Goal: Information Seeking & Learning: Learn about a topic

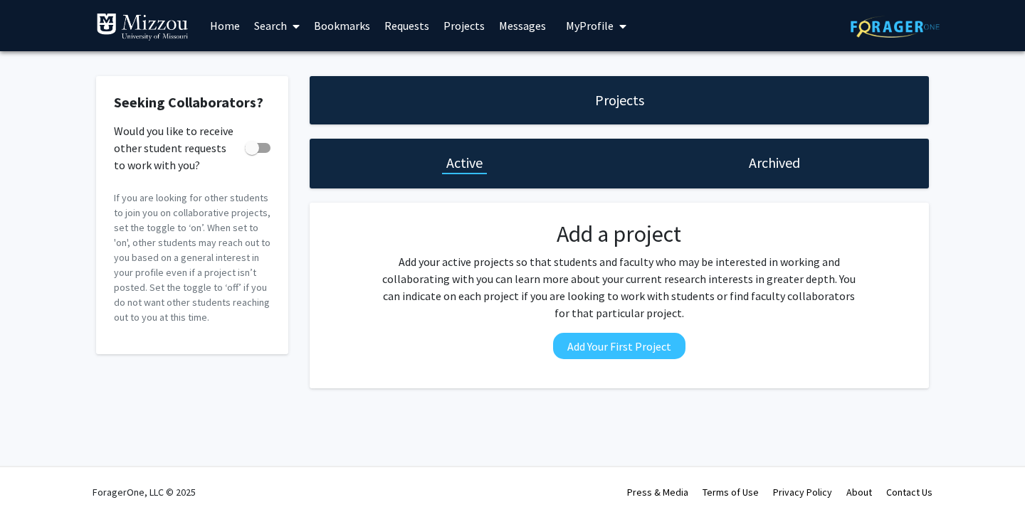
click at [294, 19] on span at bounding box center [293, 26] width 13 height 50
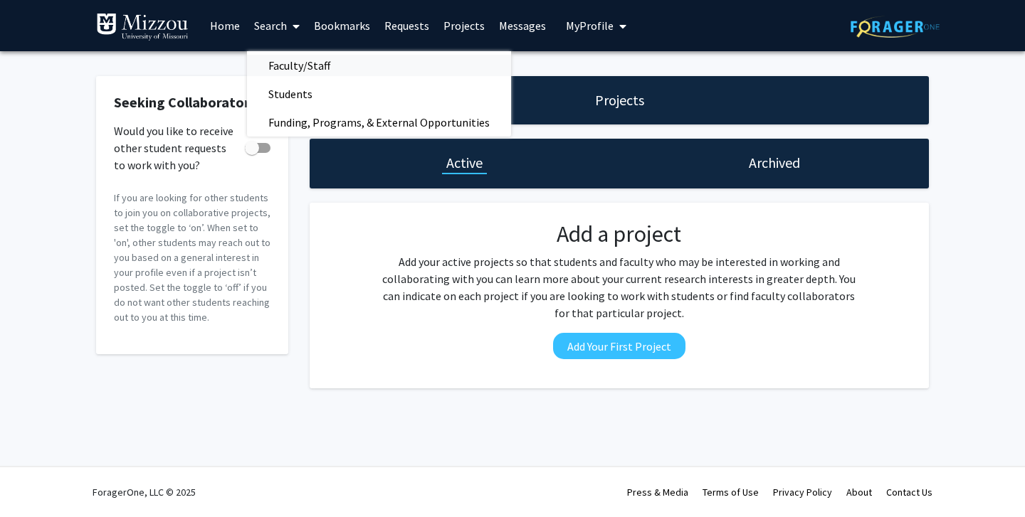
click at [310, 53] on span "Faculty/Staff" at bounding box center [299, 65] width 105 height 28
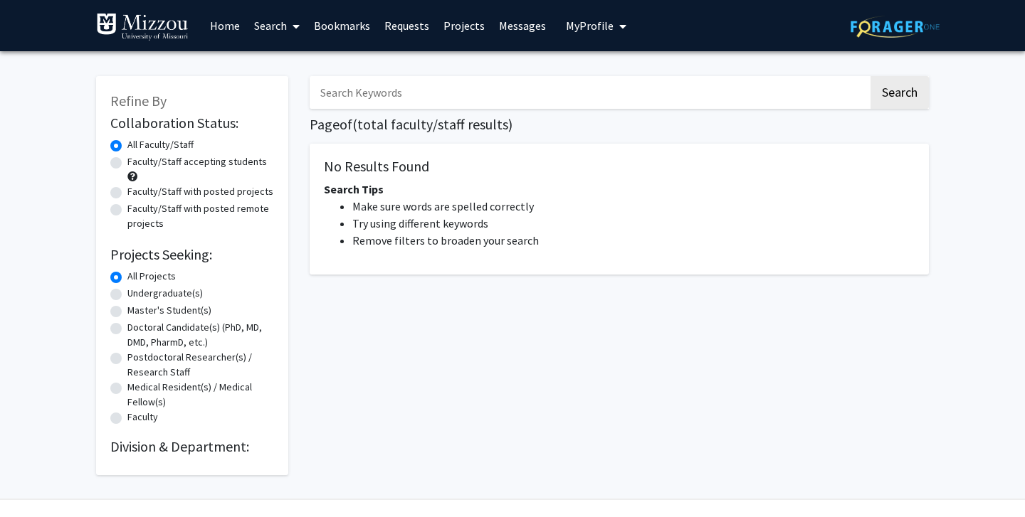
click at [291, 21] on span at bounding box center [293, 26] width 13 height 50
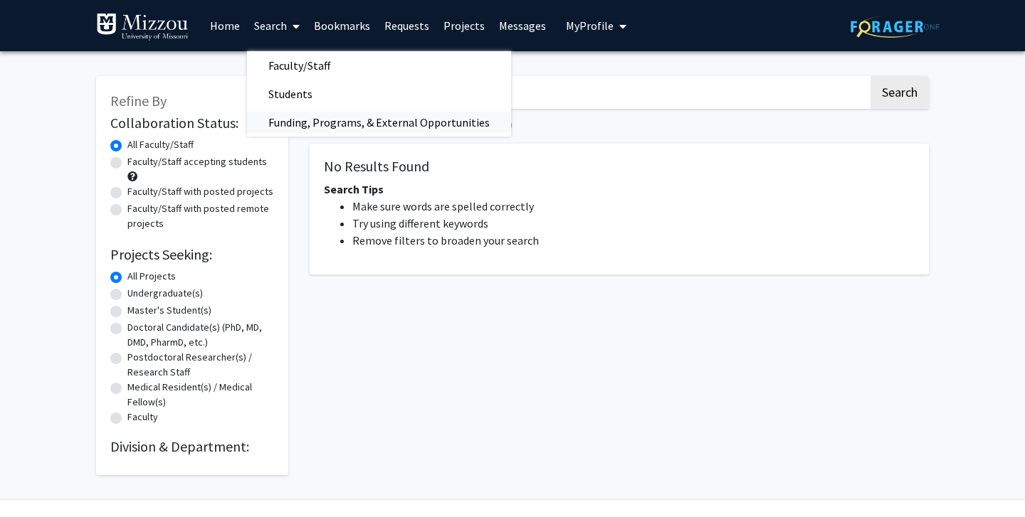
click at [317, 116] on span "Funding, Programs, & External Opportunities" at bounding box center [379, 122] width 264 height 28
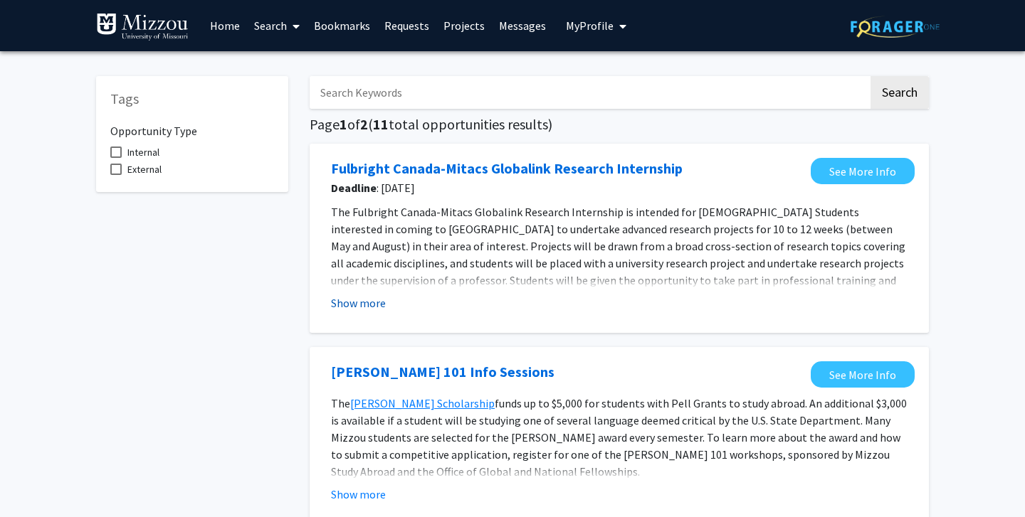
click at [357, 298] on button "Show more" at bounding box center [358, 303] width 55 height 17
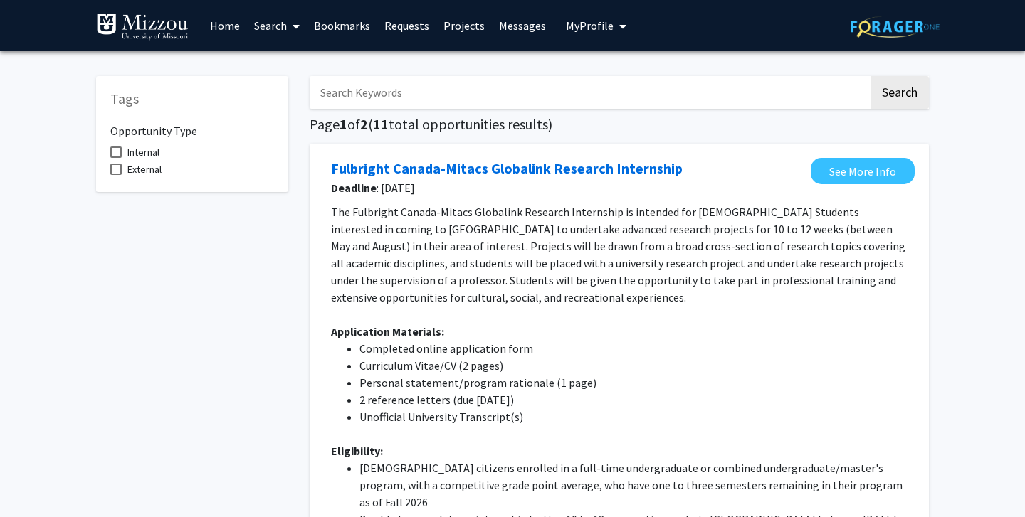
click at [357, 298] on span "The Fulbright Canada-Mitacs Globalink Research Internship is intended for [DEMO…" at bounding box center [618, 255] width 574 height 100
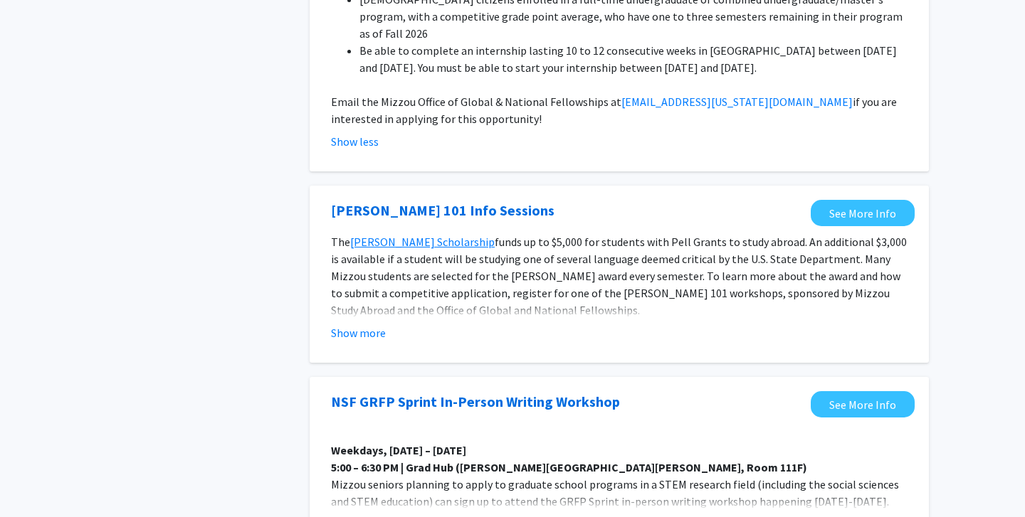
scroll to position [614, 0]
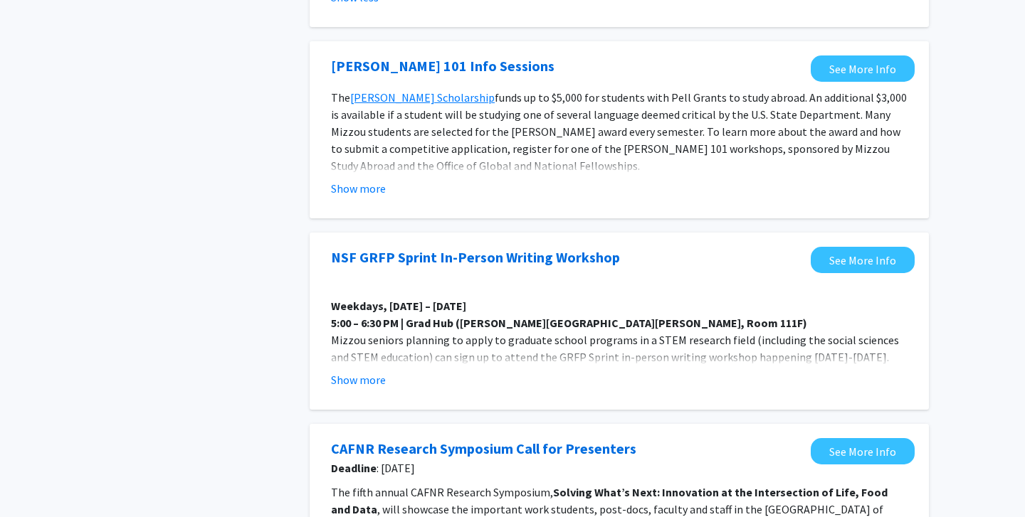
click at [432, 341] on span "Mizzou seniors planning to apply to graduate school programs in a STEM research…" at bounding box center [615, 348] width 568 height 31
click at [364, 180] on button "Show more" at bounding box center [358, 188] width 55 height 17
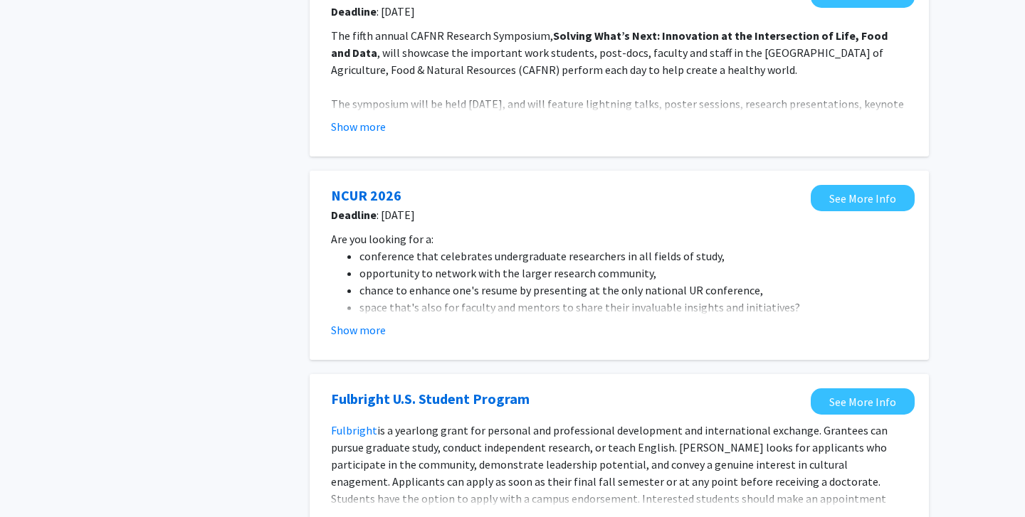
scroll to position [1279, 0]
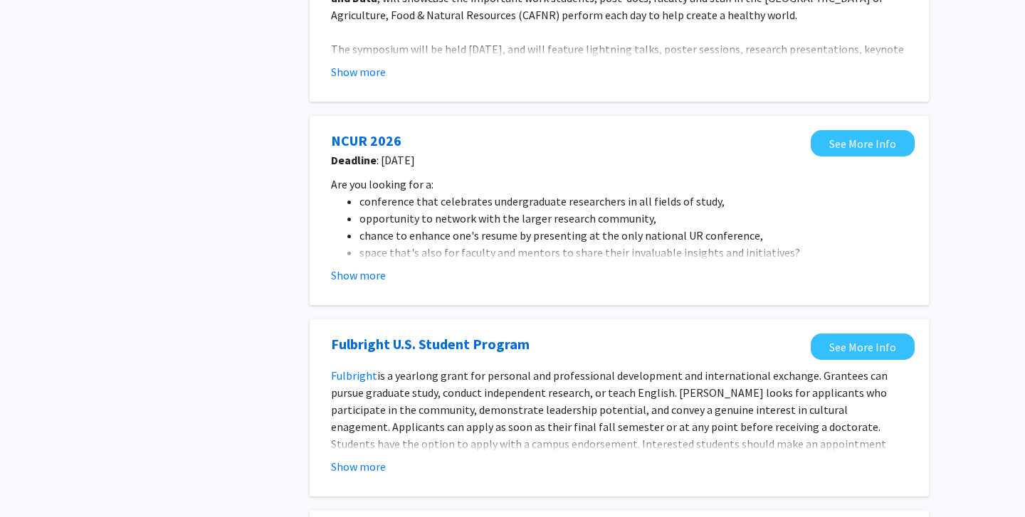
click at [337, 243] on ul "conference that celebrates undergraduate researchers in all fields of study, op…" at bounding box center [619, 227] width 577 height 68
click at [356, 267] on button "Show more" at bounding box center [358, 275] width 55 height 17
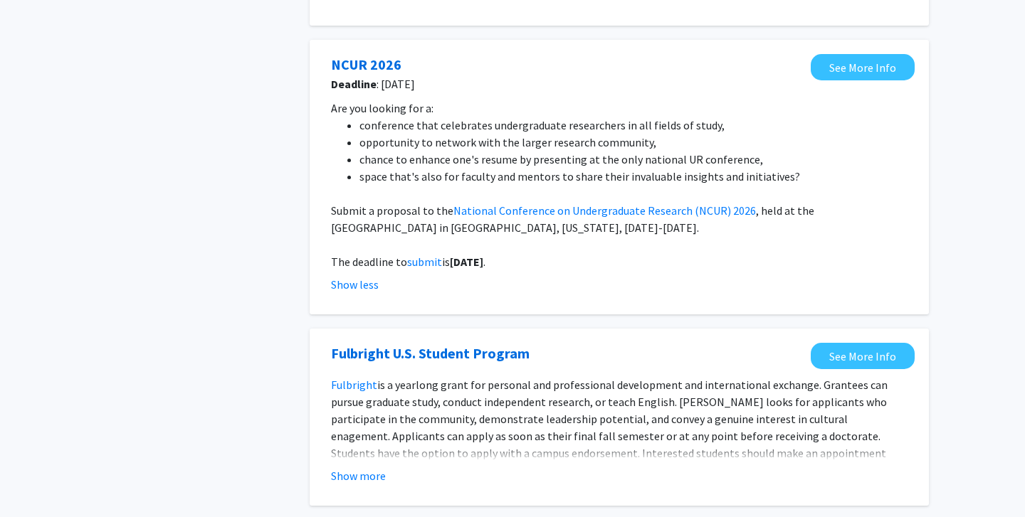
scroll to position [1537, 0]
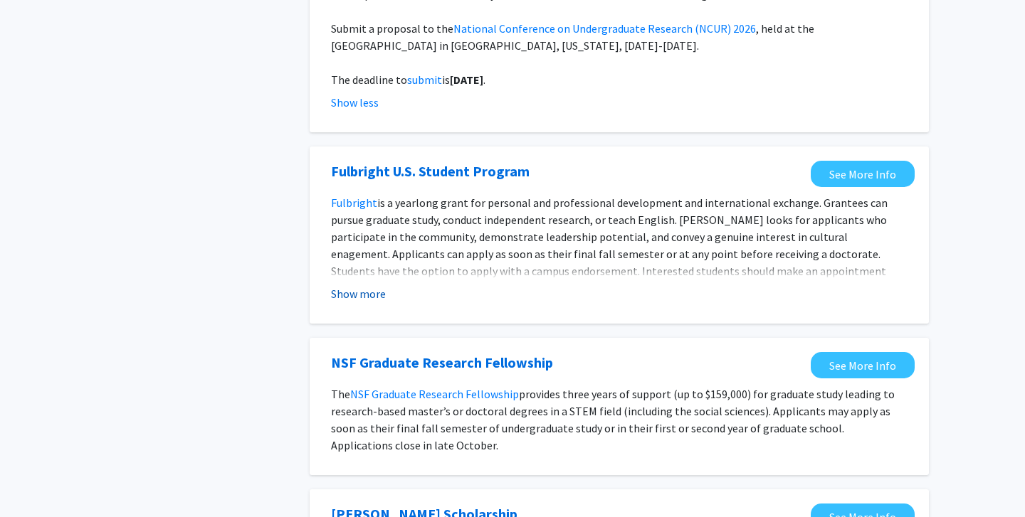
click at [373, 285] on button "Show more" at bounding box center [358, 293] width 55 height 17
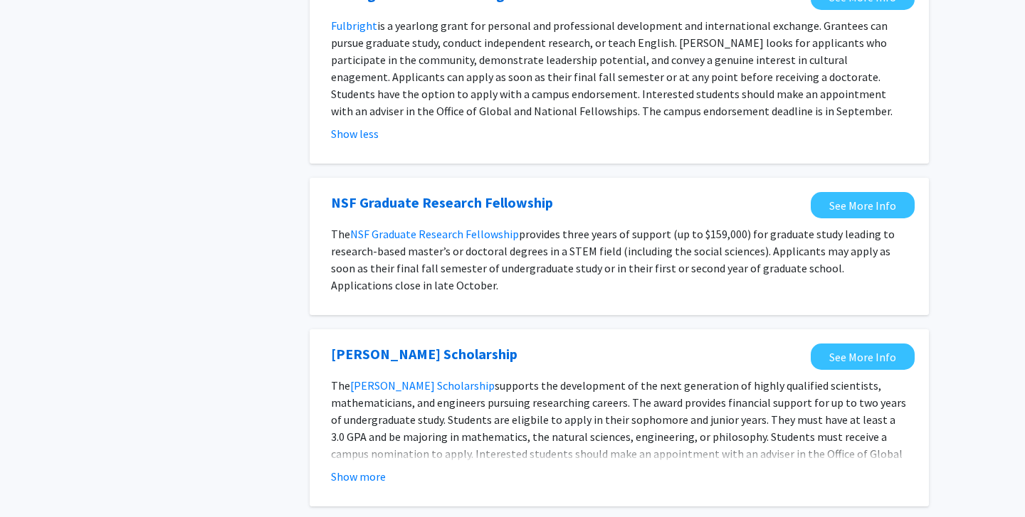
scroll to position [1780, 0]
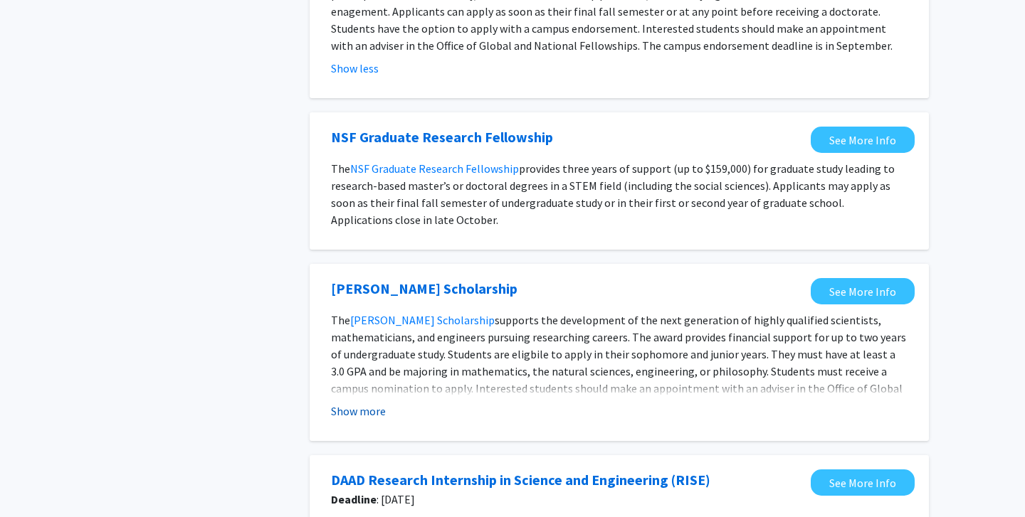
click at [355, 403] on button "Show more" at bounding box center [358, 411] width 55 height 17
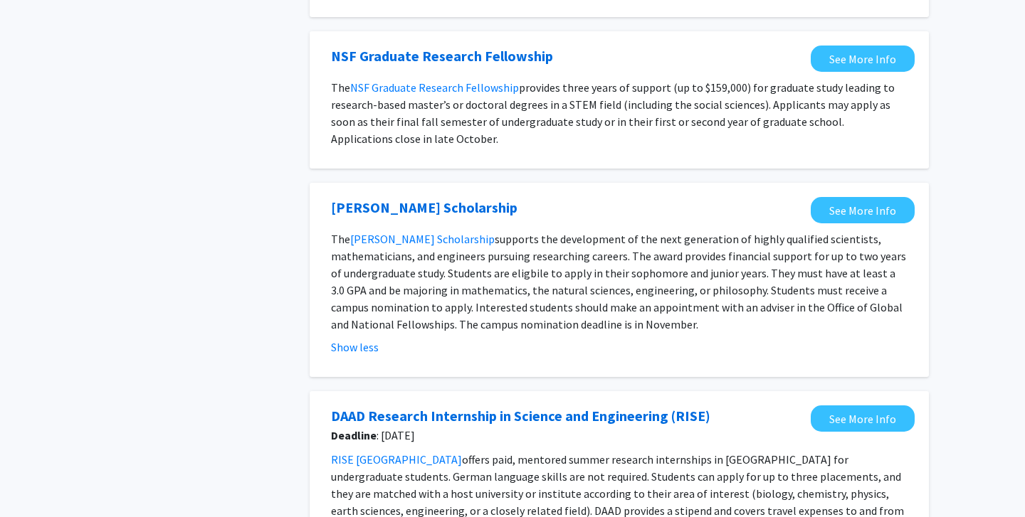
scroll to position [2129, 0]
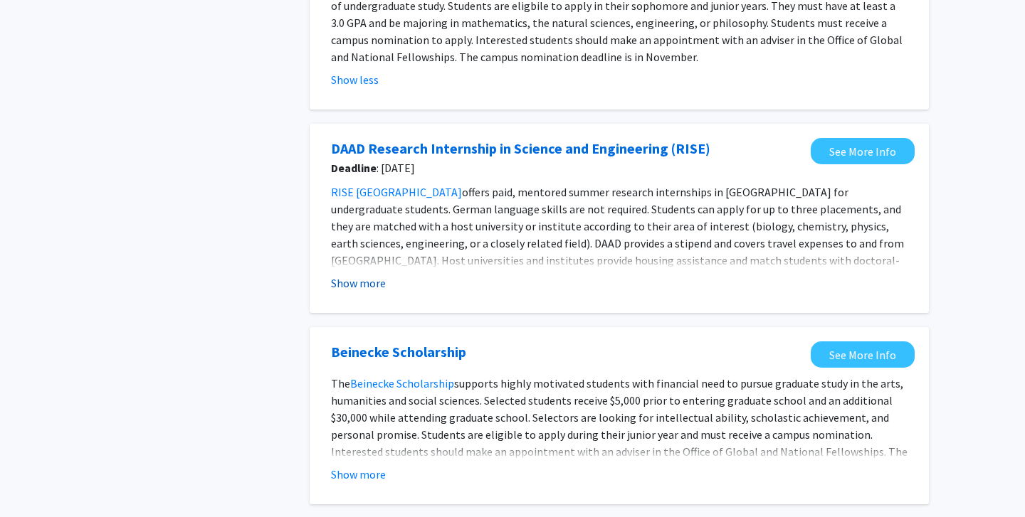
click at [351, 275] on button "Show more" at bounding box center [358, 283] width 55 height 17
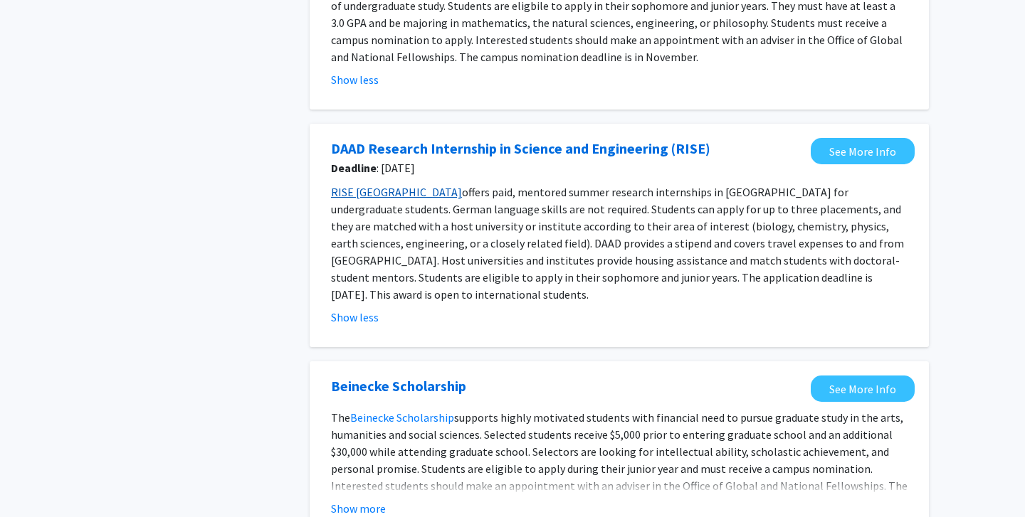
click at [382, 185] on link "RISE [GEOGRAPHIC_DATA]" at bounding box center [396, 192] width 131 height 14
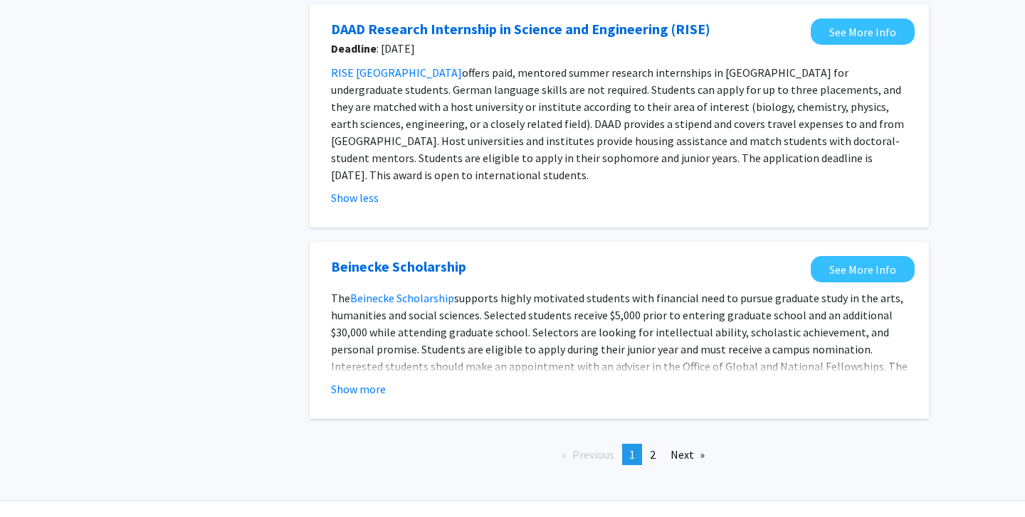
click at [380, 369] on fg-opportunity "Beinecke Scholarship See More Info The Beinecke Scholarship supports highly mot…" at bounding box center [619, 330] width 591 height 149
click at [367, 381] on button "Show more" at bounding box center [358, 389] width 55 height 17
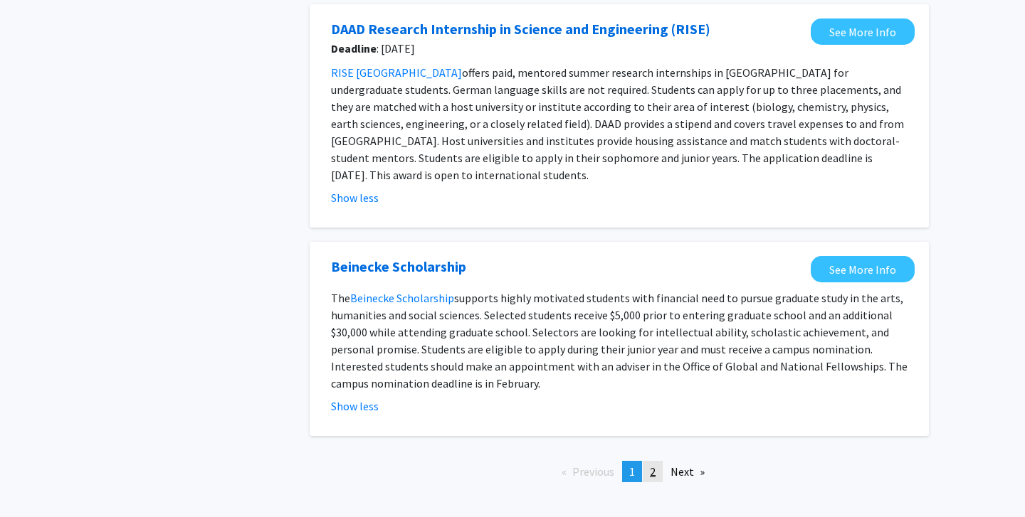
click at [649, 461] on link "page 2" at bounding box center [653, 471] width 20 height 21
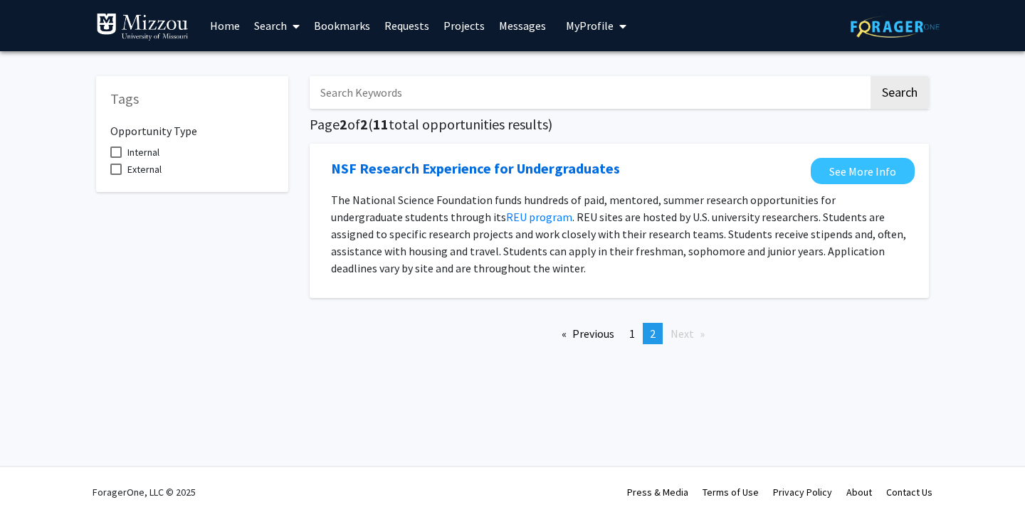
click at [293, 26] on span at bounding box center [293, 26] width 13 height 50
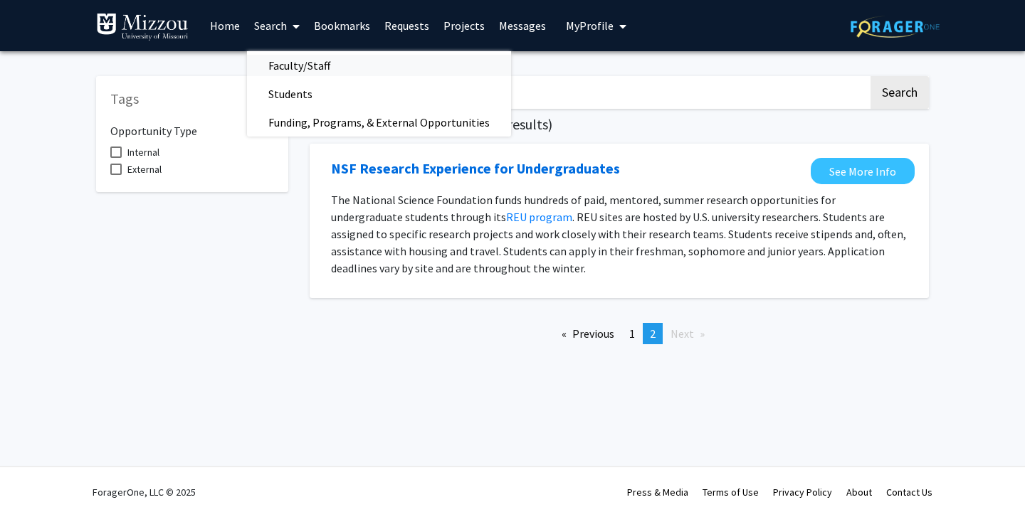
click at [296, 61] on span "Faculty/Staff" at bounding box center [299, 65] width 105 height 28
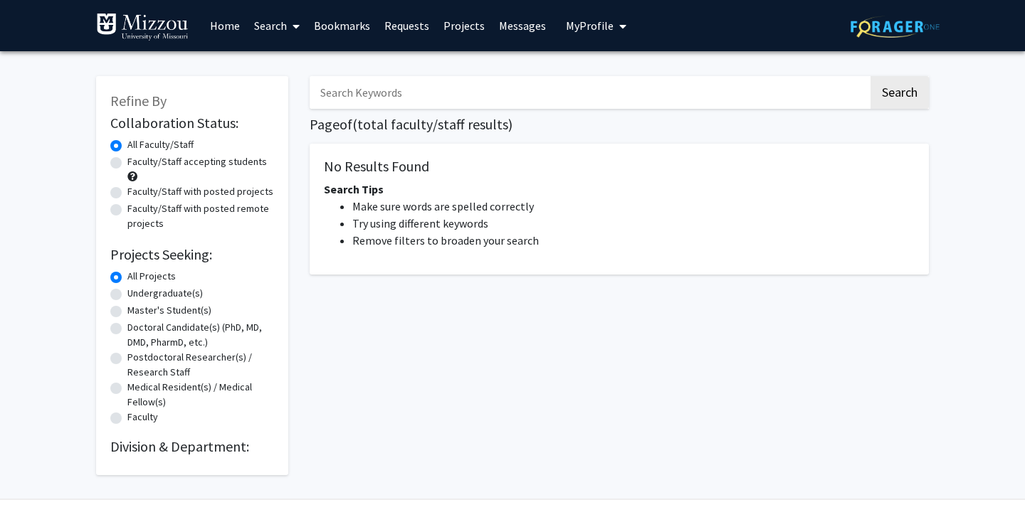
click at [160, 214] on label "Faculty/Staff with posted remote projects" at bounding box center [200, 216] width 147 height 30
click at [137, 211] on input "Faculty/Staff with posted remote projects" at bounding box center [131, 205] width 9 height 9
radio input "true"
click at [149, 190] on label "Faculty/Staff with posted projects" at bounding box center [200, 191] width 146 height 15
click at [137, 190] on input "Faculty/Staff with posted projects" at bounding box center [131, 188] width 9 height 9
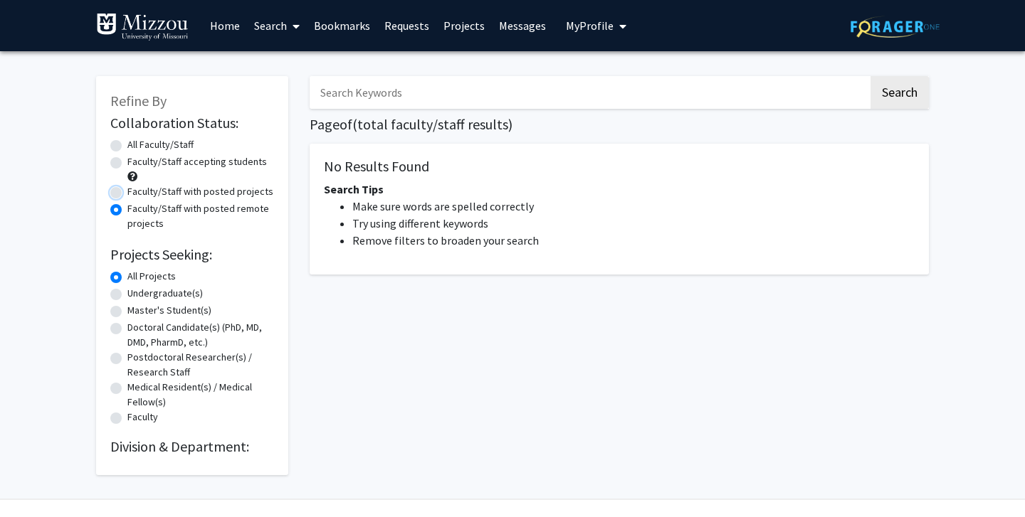
radio input "true"
click at [922, 80] on button "Search" at bounding box center [899, 92] width 58 height 33
click at [894, 88] on button "Search" at bounding box center [899, 92] width 58 height 33
click at [217, 31] on link "Home" at bounding box center [225, 26] width 44 height 50
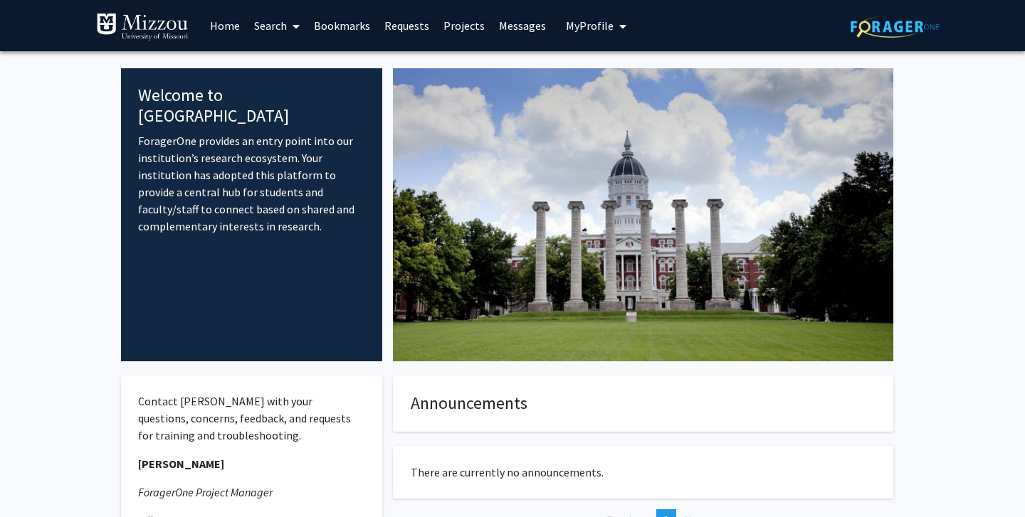
click at [566, 190] on img at bounding box center [643, 214] width 500 height 293
click at [281, 24] on link "Search" at bounding box center [277, 26] width 60 height 50
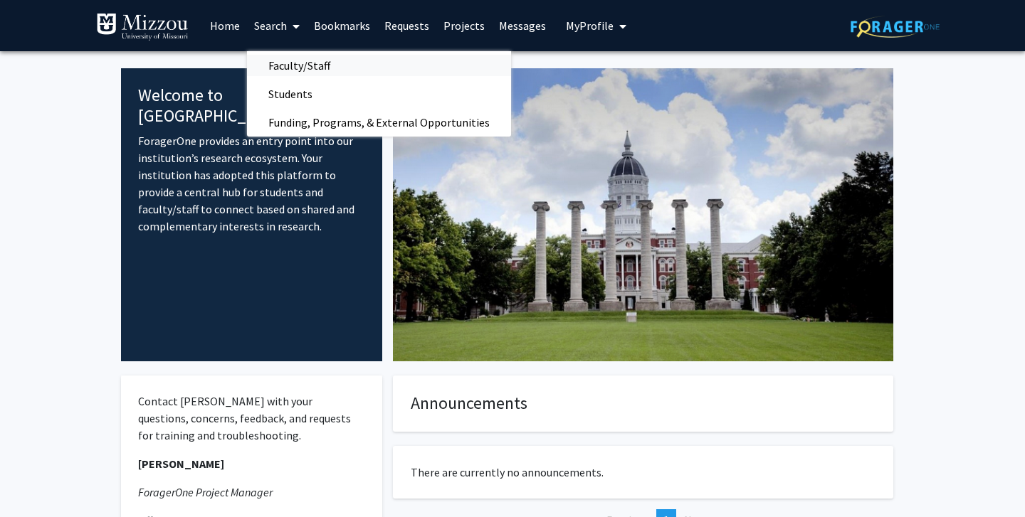
click at [300, 53] on span "Faculty/Staff" at bounding box center [299, 65] width 105 height 28
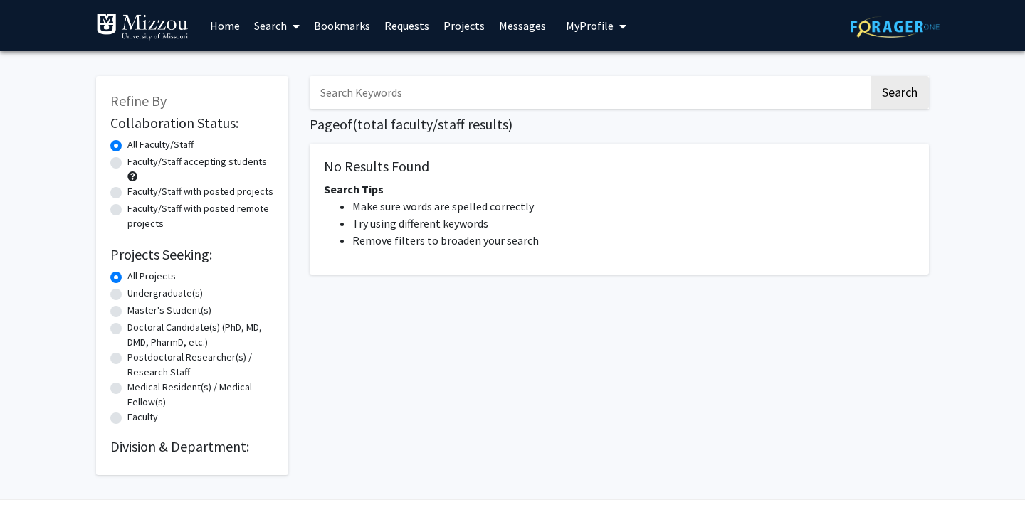
click at [453, 28] on link "Projects" at bounding box center [464, 26] width 56 height 50
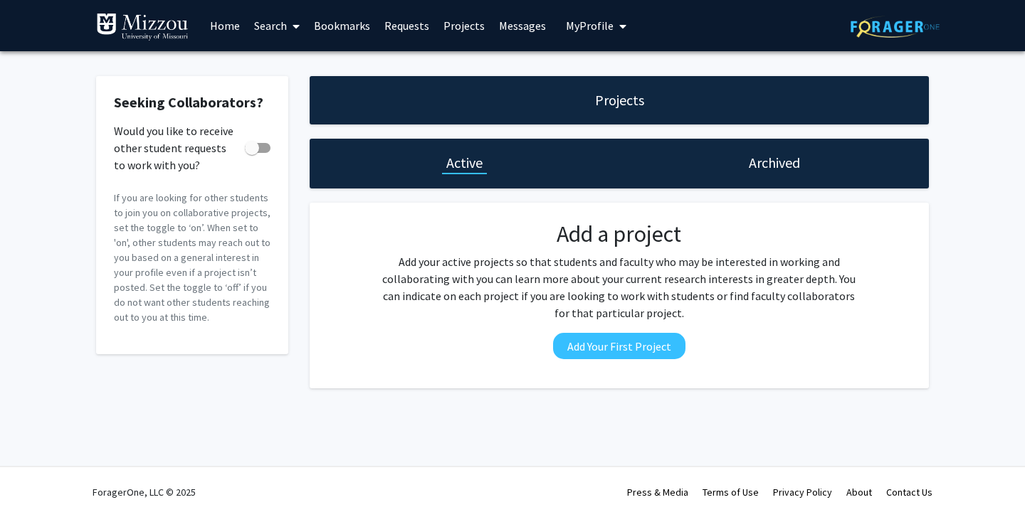
click at [401, 30] on link "Requests" at bounding box center [406, 26] width 59 height 50
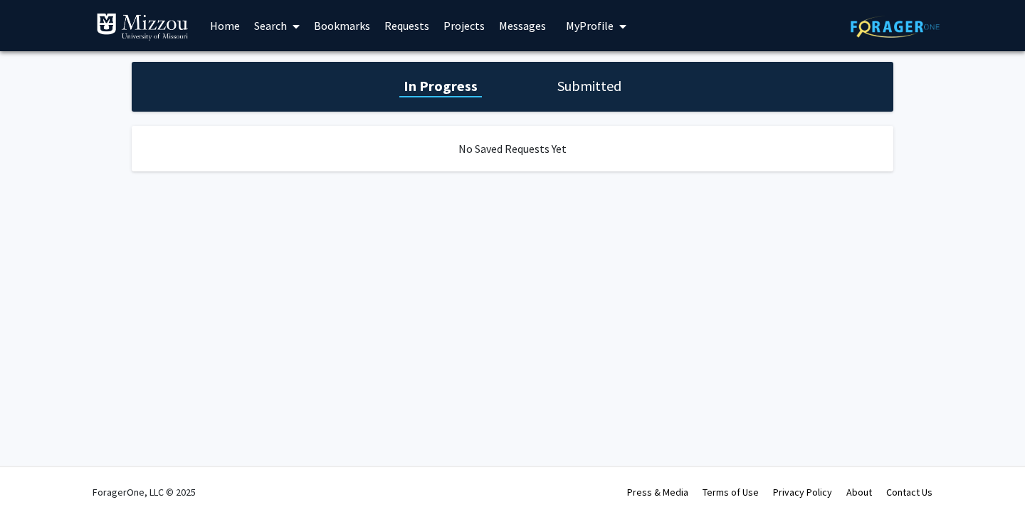
click at [327, 31] on link "Bookmarks" at bounding box center [342, 26] width 70 height 50
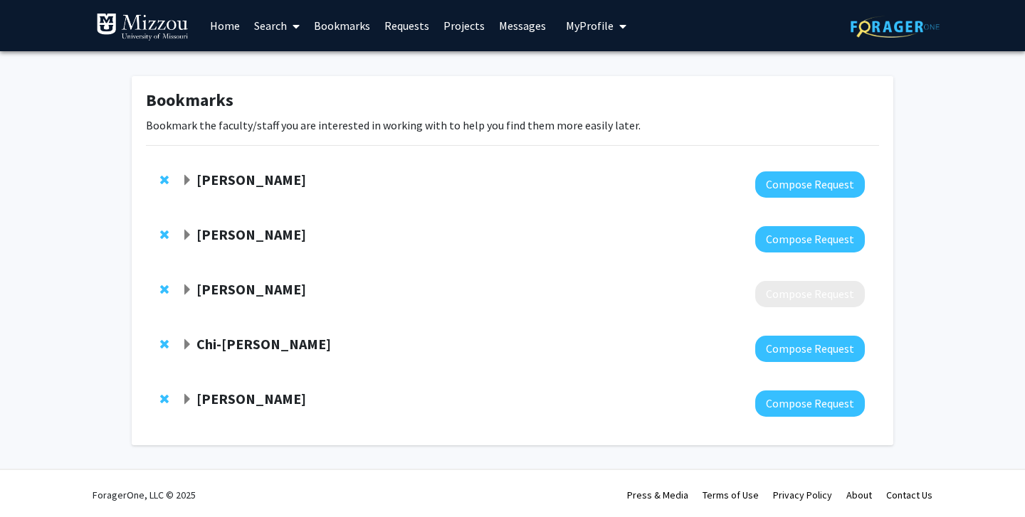
click at [258, 27] on link "Search" at bounding box center [277, 26] width 60 height 50
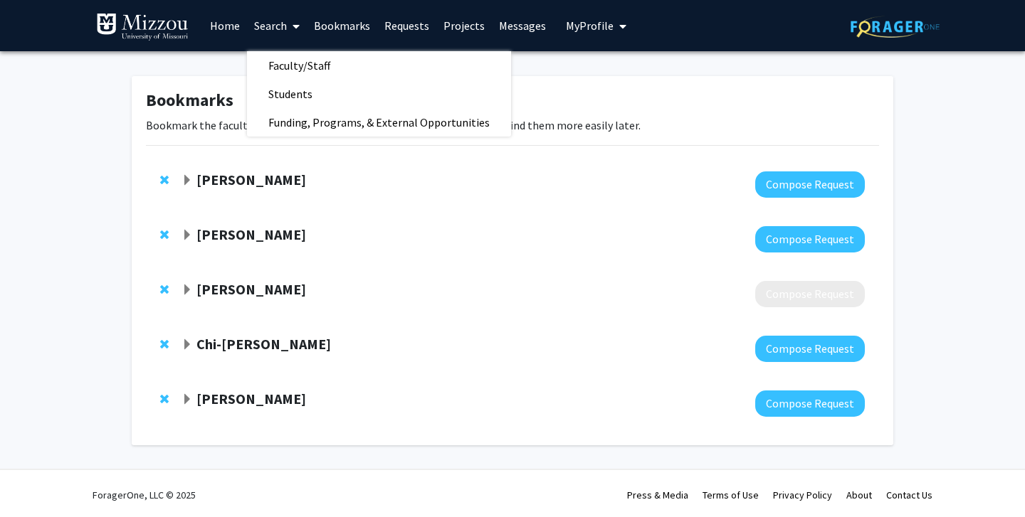
click at [300, 47] on span at bounding box center [293, 26] width 13 height 50
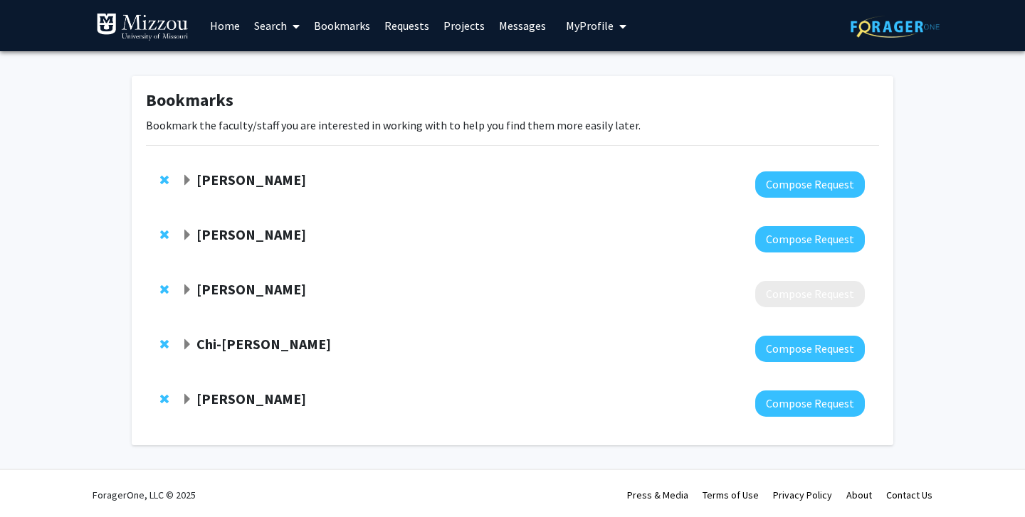
click at [289, 26] on span at bounding box center [293, 26] width 13 height 50
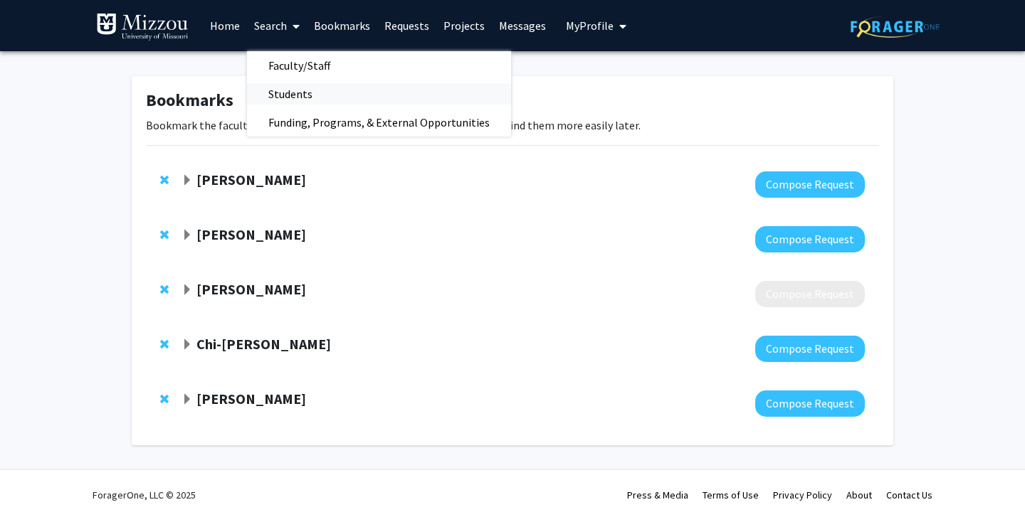
click at [310, 92] on span "Students" at bounding box center [290, 94] width 87 height 28
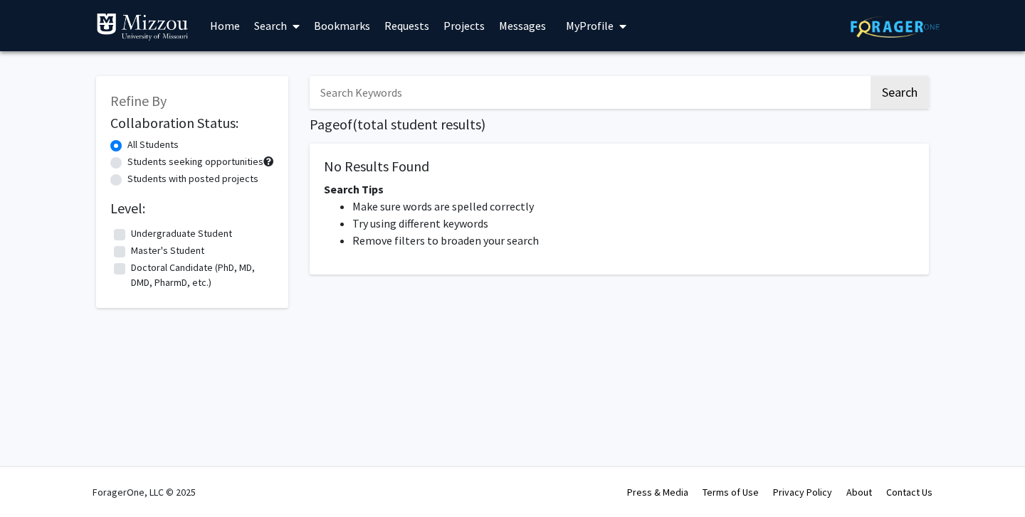
click at [189, 181] on label "Students with posted projects" at bounding box center [192, 179] width 131 height 15
click at [137, 181] on input "Students with posted projects" at bounding box center [131, 176] width 9 height 9
radio input "true"
click at [801, 107] on input "Search Keywords" at bounding box center [589, 92] width 559 height 33
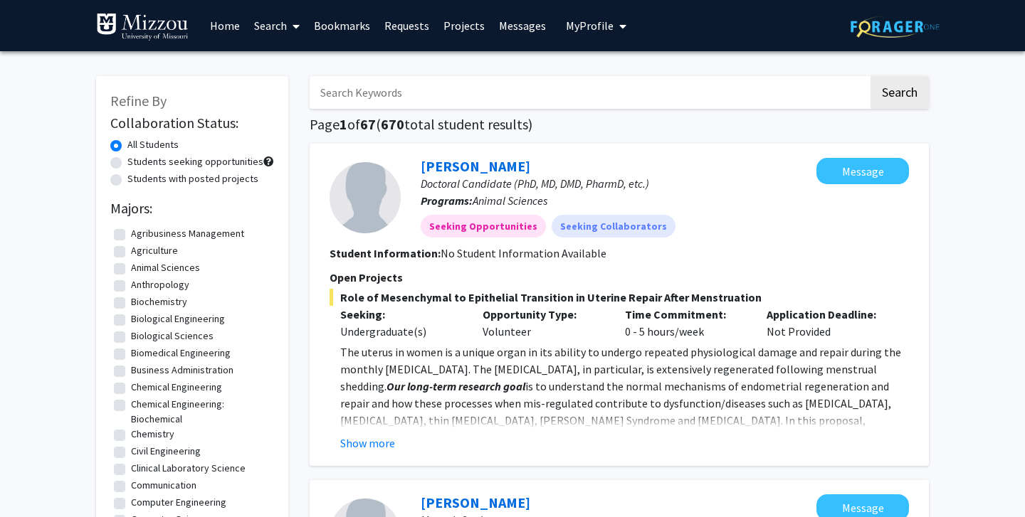
click at [189, 175] on label "Students with posted projects" at bounding box center [192, 179] width 131 height 15
click at [137, 175] on input "Students with posted projects" at bounding box center [131, 176] width 9 height 9
radio input "true"
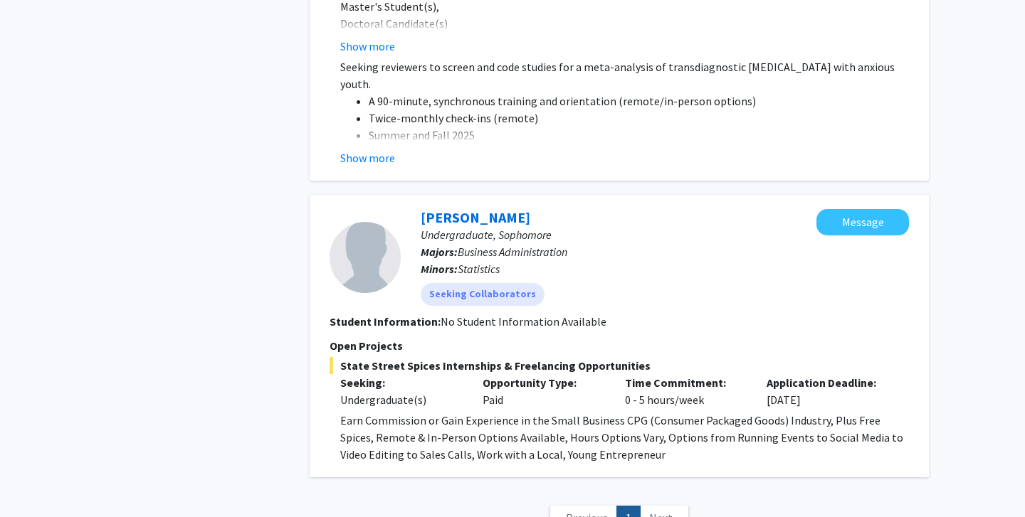
scroll to position [932, 0]
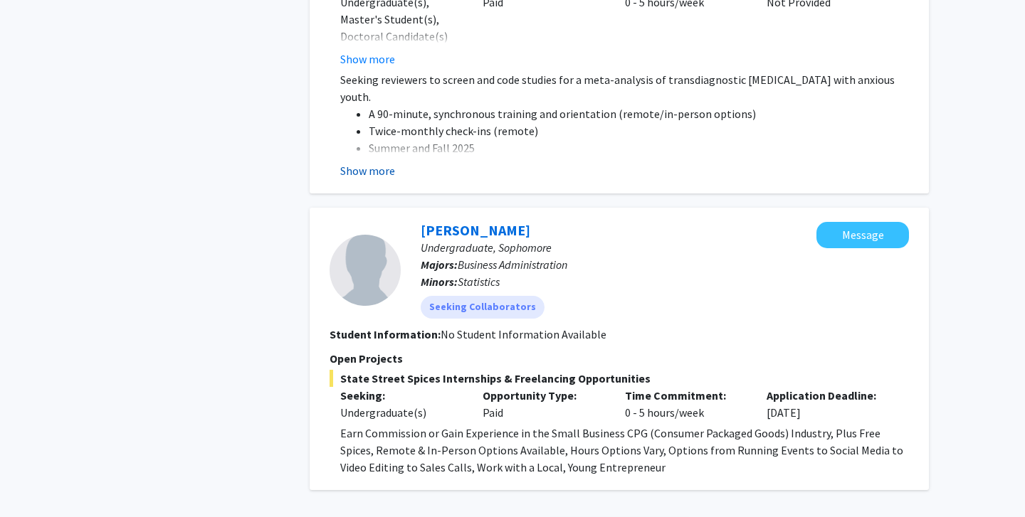
click at [378, 167] on button "Show more" at bounding box center [367, 170] width 55 height 17
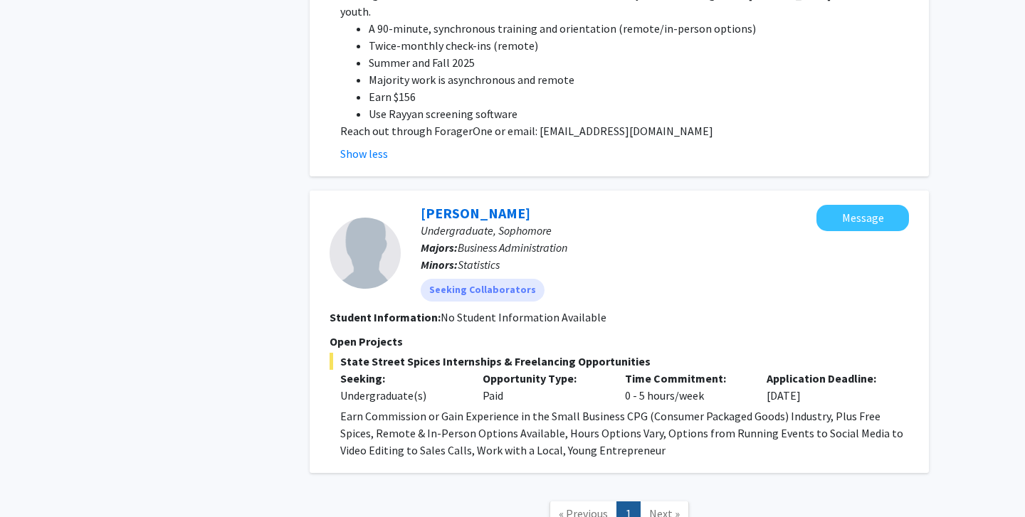
scroll to position [1021, 0]
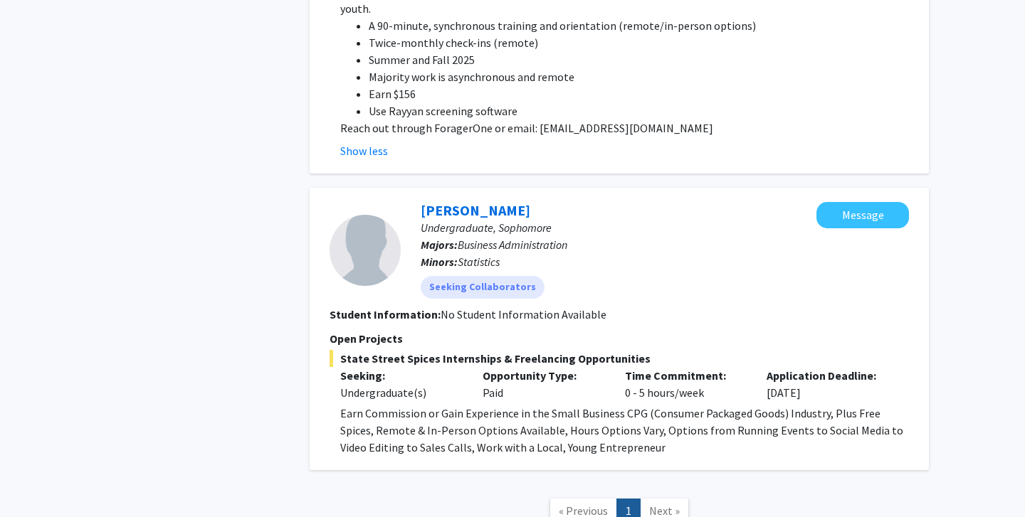
click at [550, 238] on span "Business Administration" at bounding box center [513, 245] width 110 height 14
drag, startPoint x: 414, startPoint y: 193, endPoint x: 543, endPoint y: 189, distance: 129.6
click at [543, 202] on div "Andrew Rubin Undergraduate, Sophomore Majors: Business Administration Minors: S…" at bounding box center [609, 250] width 416 height 97
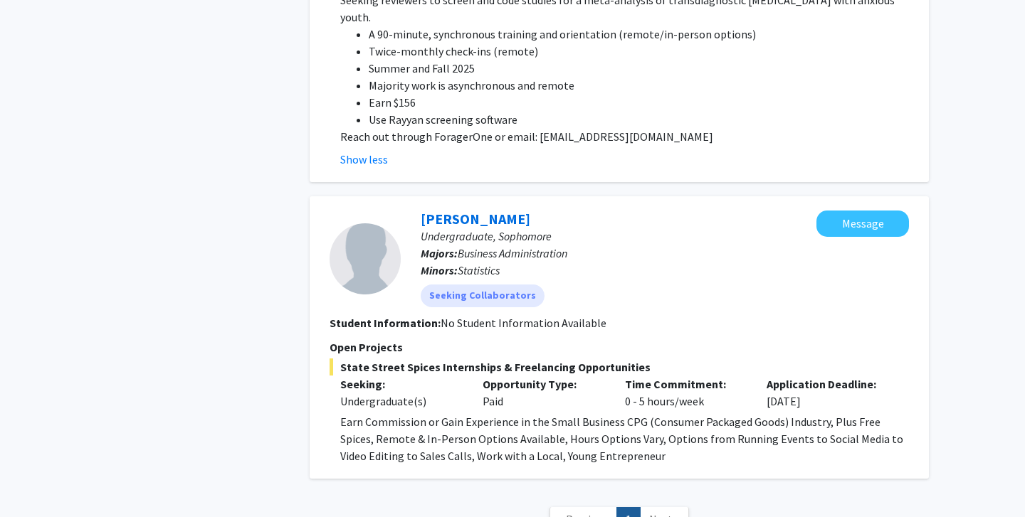
drag, startPoint x: 414, startPoint y: 200, endPoint x: 539, endPoint y: 201, distance: 124.6
click at [539, 211] on div "Andrew Rubin Undergraduate, Sophomore Majors: Business Administration Minors: S…" at bounding box center [609, 259] width 416 height 97
copy link "Andrew Rubin"
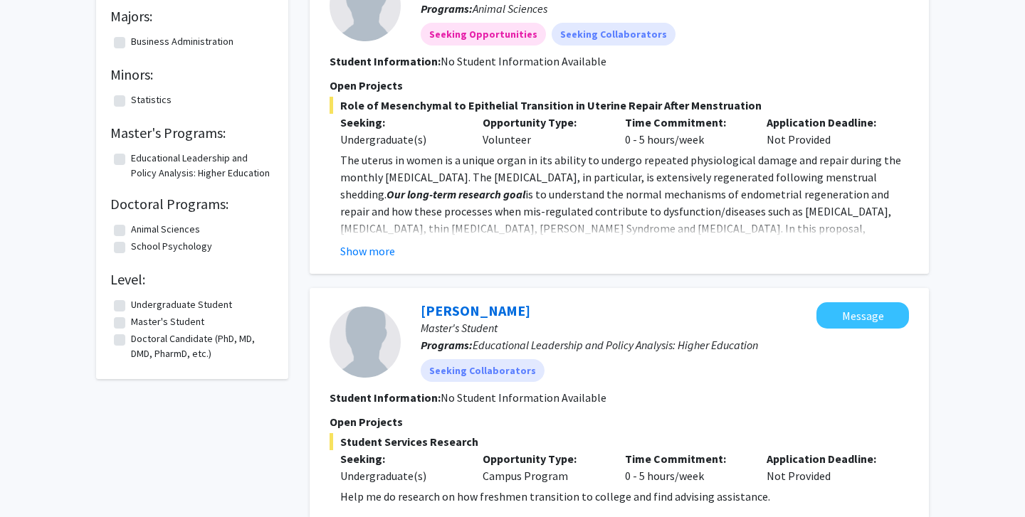
scroll to position [0, 0]
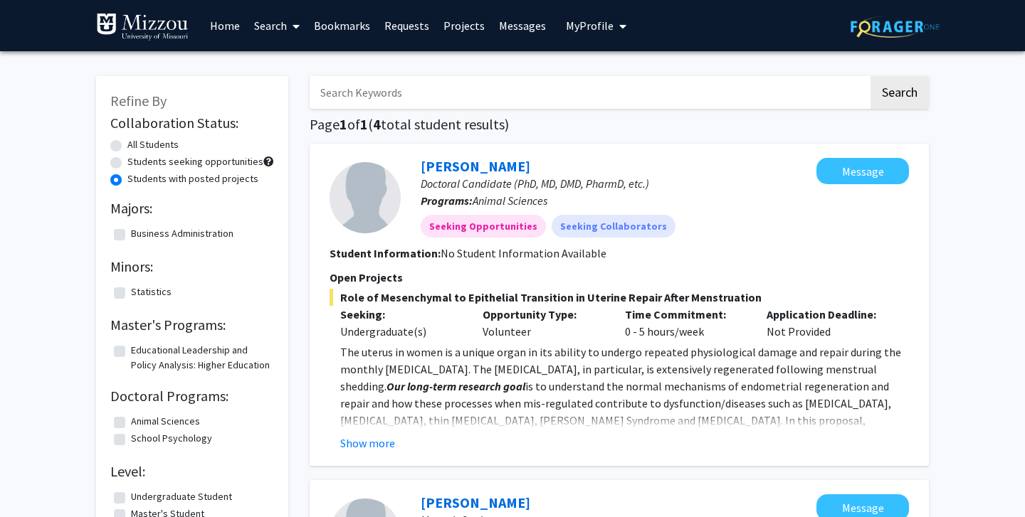
click at [144, 161] on label "Students seeking opportunities" at bounding box center [195, 161] width 136 height 15
click at [137, 161] on input "Students seeking opportunities" at bounding box center [131, 158] width 9 height 9
radio input "true"
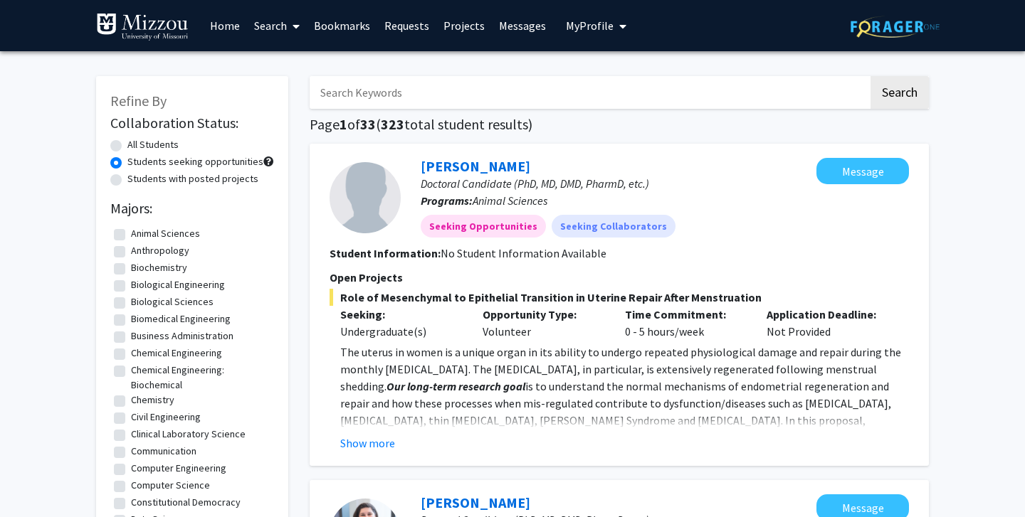
click at [135, 186] on div "Students with posted projects" at bounding box center [192, 180] width 164 height 17
click at [142, 184] on label "Students with posted projects" at bounding box center [192, 179] width 131 height 15
click at [137, 181] on input "Students with posted projects" at bounding box center [131, 176] width 9 height 9
radio input "true"
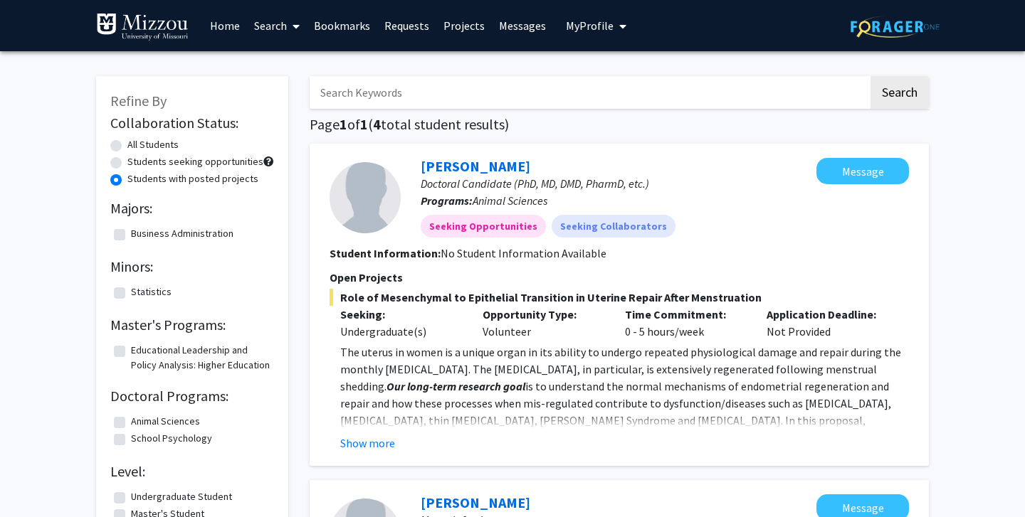
click at [372, 456] on div "Marissa LaMartina Doctoral Candidate (PhD, MD, DMD, PharmD, etc.) Programs: Ani…" at bounding box center [619, 305] width 619 height 322
click at [362, 433] on fg-read-more "The uterus in women is a unique organ in its ability to undergo repeated physio…" at bounding box center [619, 398] width 579 height 108
click at [366, 442] on button "Show more" at bounding box center [367, 443] width 55 height 17
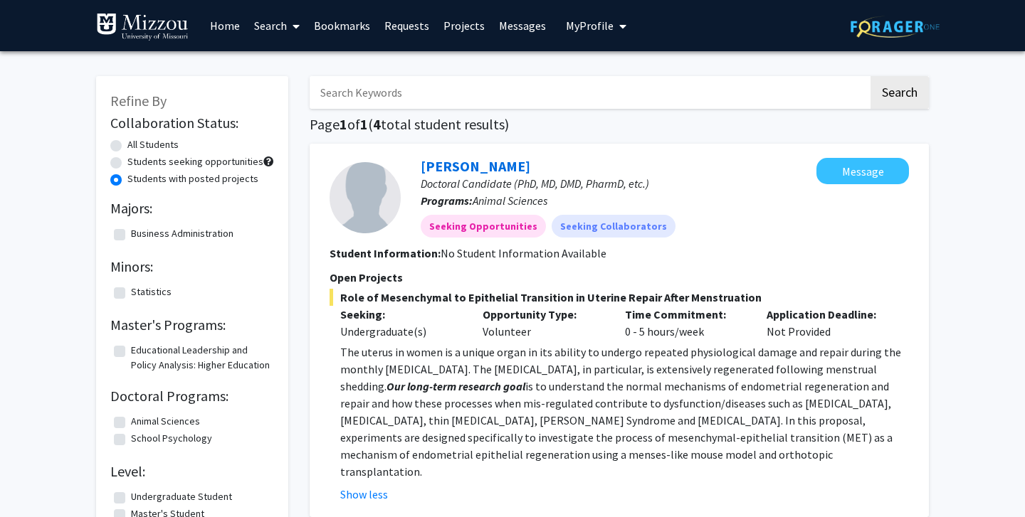
click at [284, 28] on link "Search" at bounding box center [277, 26] width 60 height 50
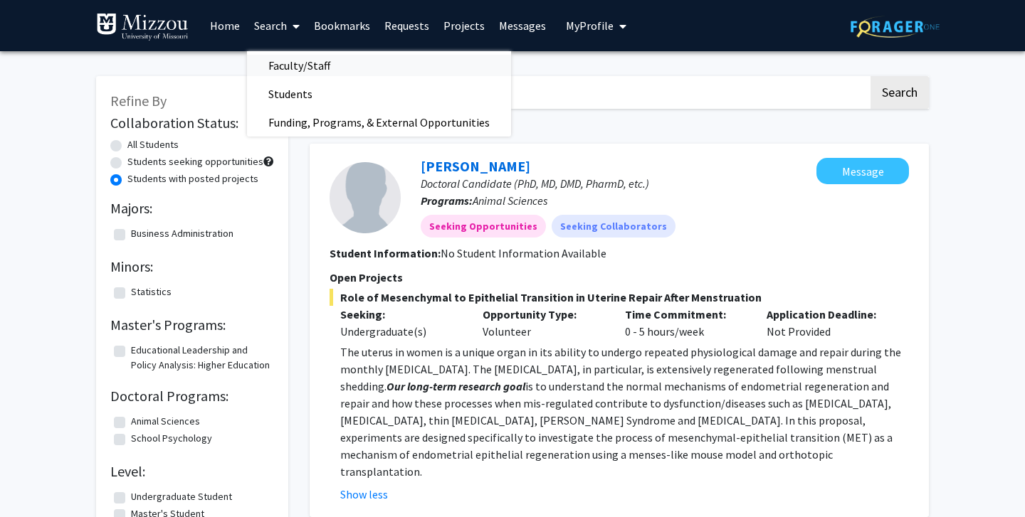
click at [288, 57] on span "Faculty/Staff" at bounding box center [299, 65] width 105 height 28
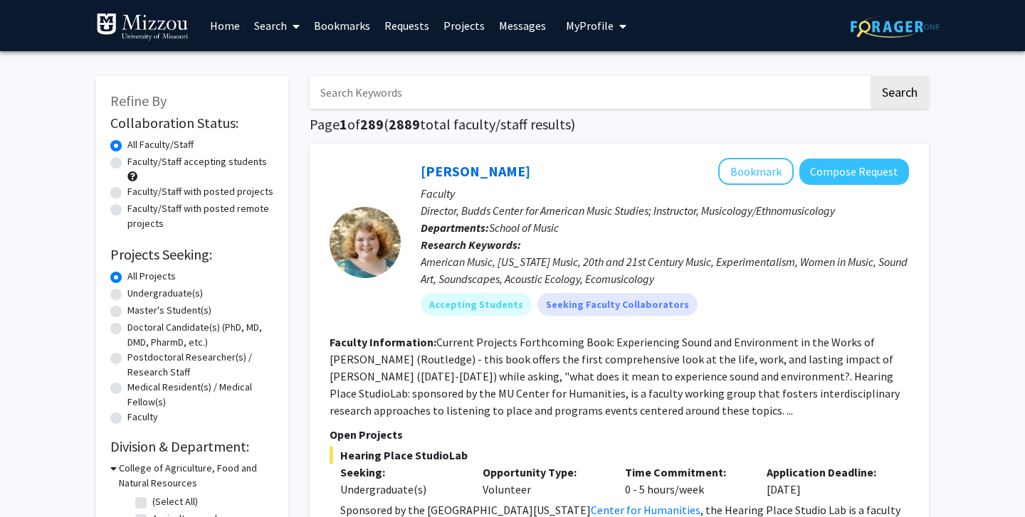
click at [173, 211] on label "Faculty/Staff with posted remote projects" at bounding box center [200, 216] width 147 height 30
click at [137, 211] on input "Faculty/Staff with posted remote projects" at bounding box center [131, 205] width 9 height 9
radio input "true"
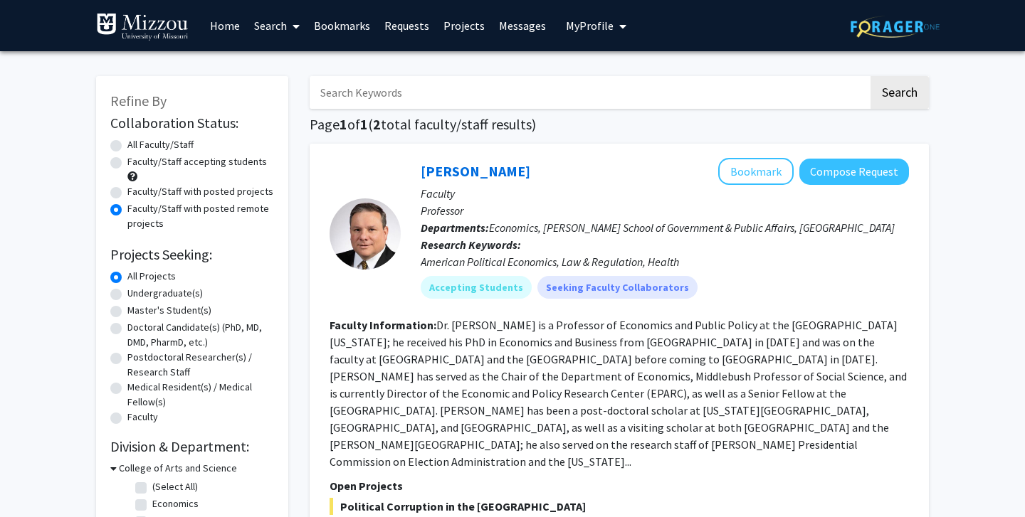
click at [168, 191] on label "Faculty/Staff with posted projects" at bounding box center [200, 191] width 146 height 15
click at [137, 191] on input "Faculty/Staff with posted projects" at bounding box center [131, 188] width 9 height 9
radio input "true"
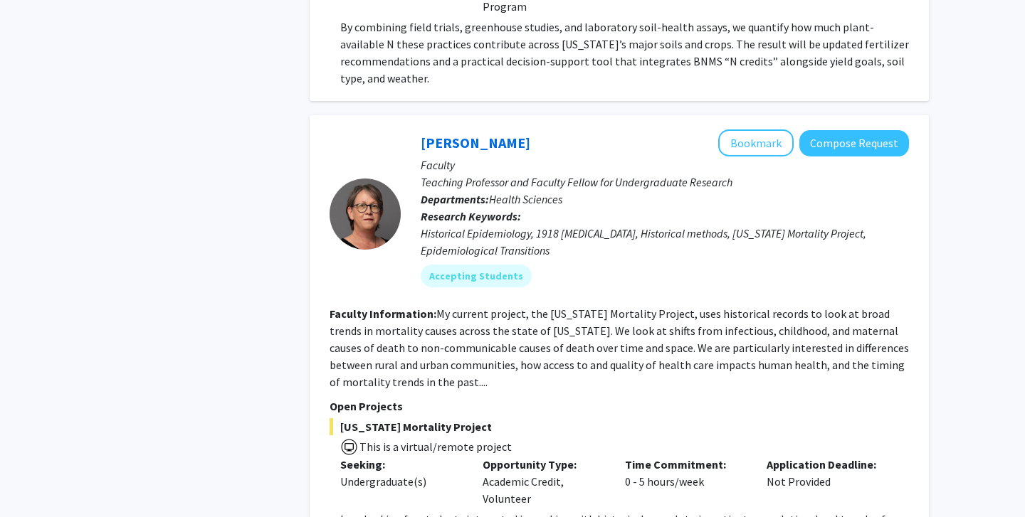
scroll to position [6471, 0]
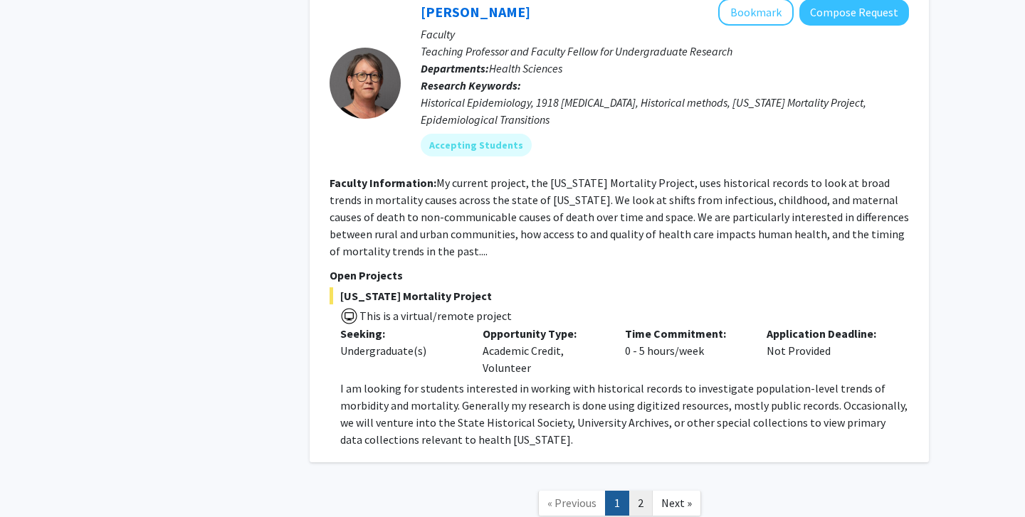
click at [633, 491] on link "2" at bounding box center [640, 503] width 24 height 25
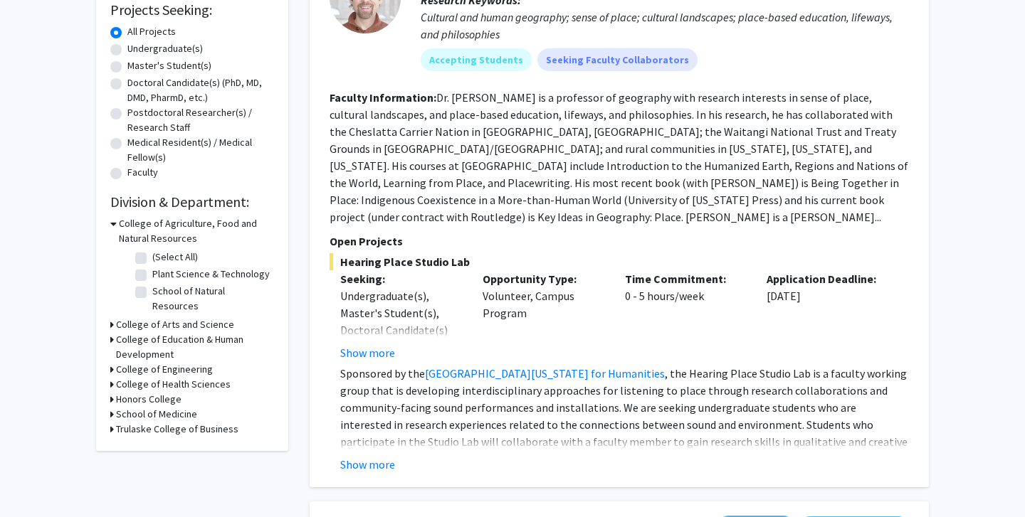
scroll to position [251, 0]
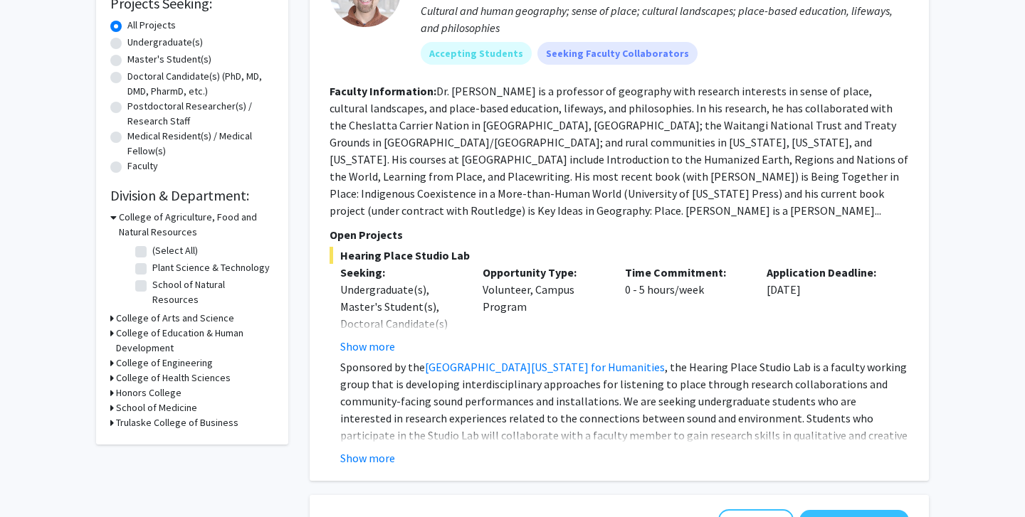
click at [380, 428] on fg-read-more "Sponsored by the University of Missouri Center for Humanities , the Hearing Pla…" at bounding box center [619, 413] width 579 height 108
click at [369, 450] on button "Show more" at bounding box center [367, 458] width 55 height 17
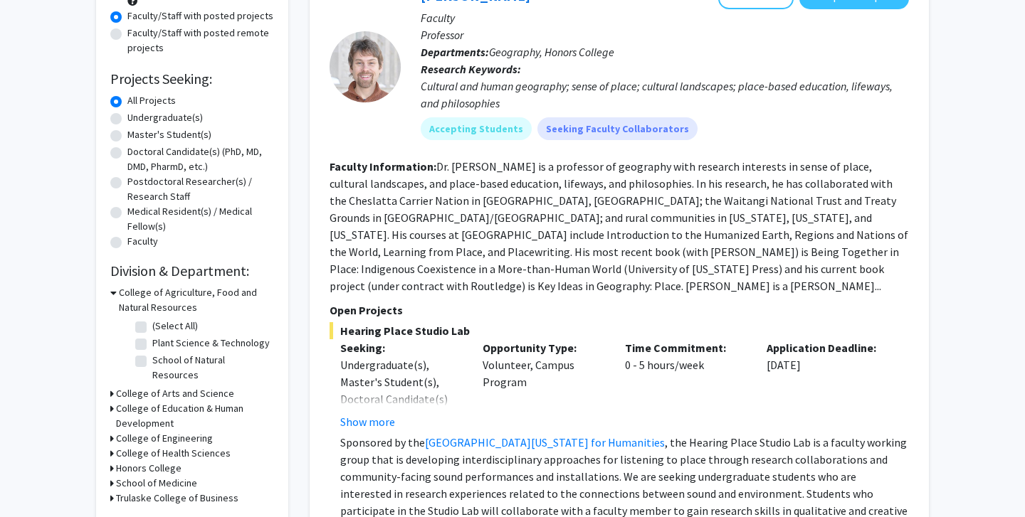
scroll to position [166, 0]
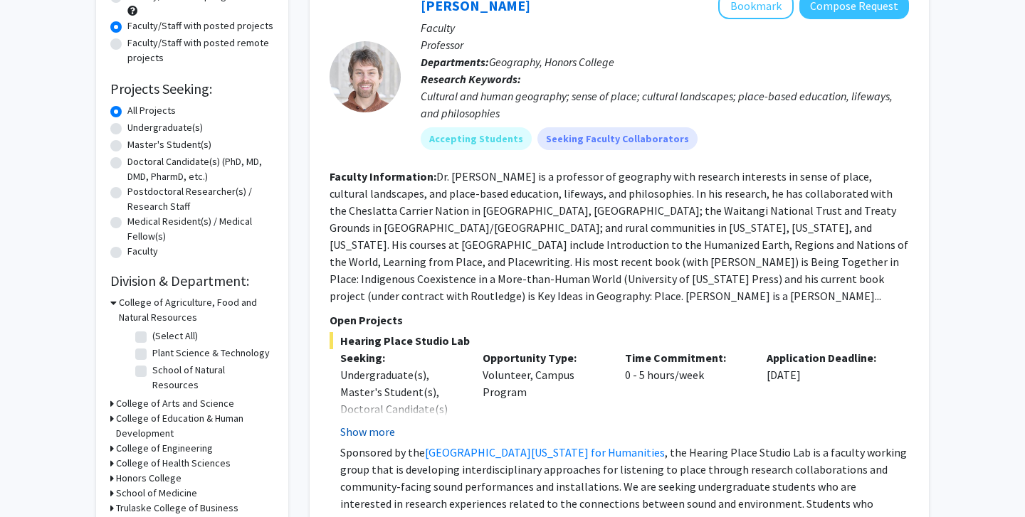
click at [386, 424] on button "Show more" at bounding box center [367, 432] width 55 height 17
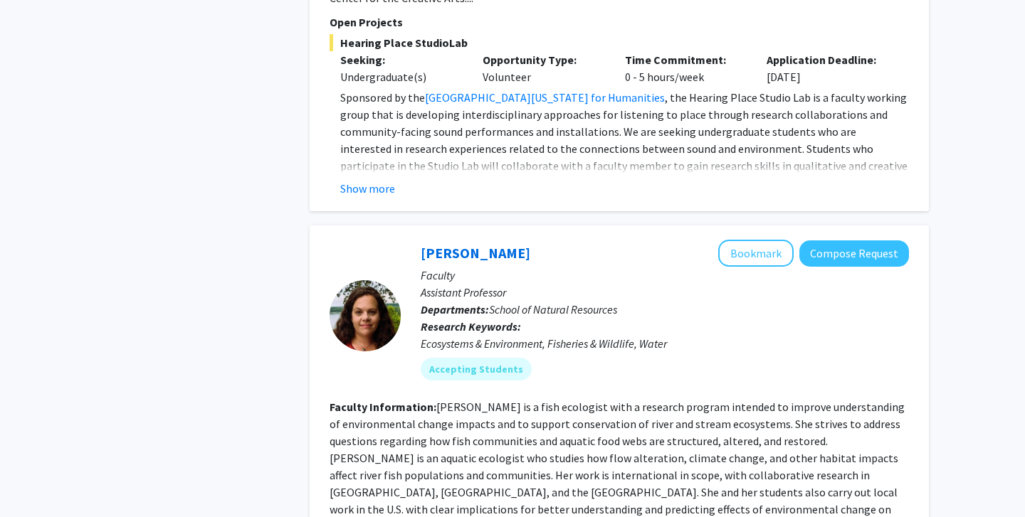
scroll to position [2069, 0]
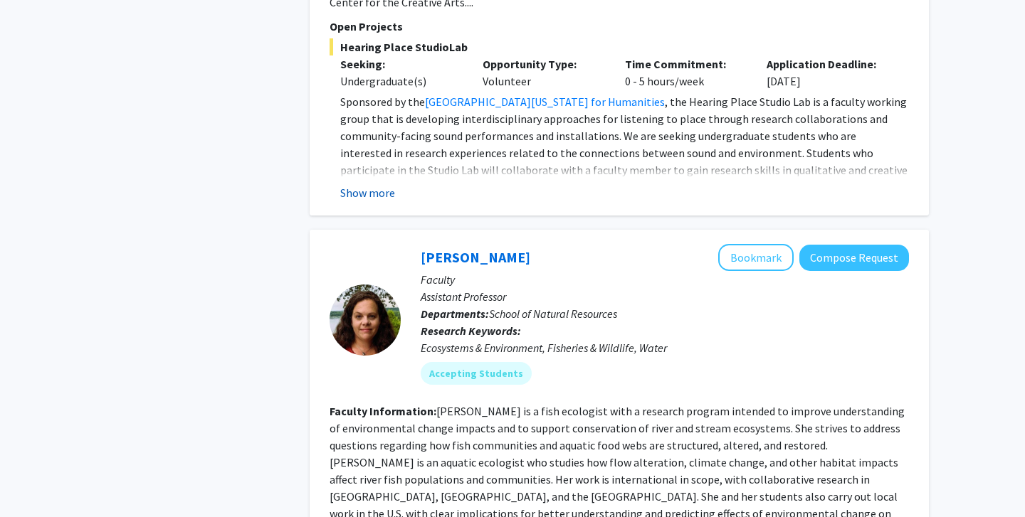
click at [385, 184] on button "Show more" at bounding box center [367, 192] width 55 height 17
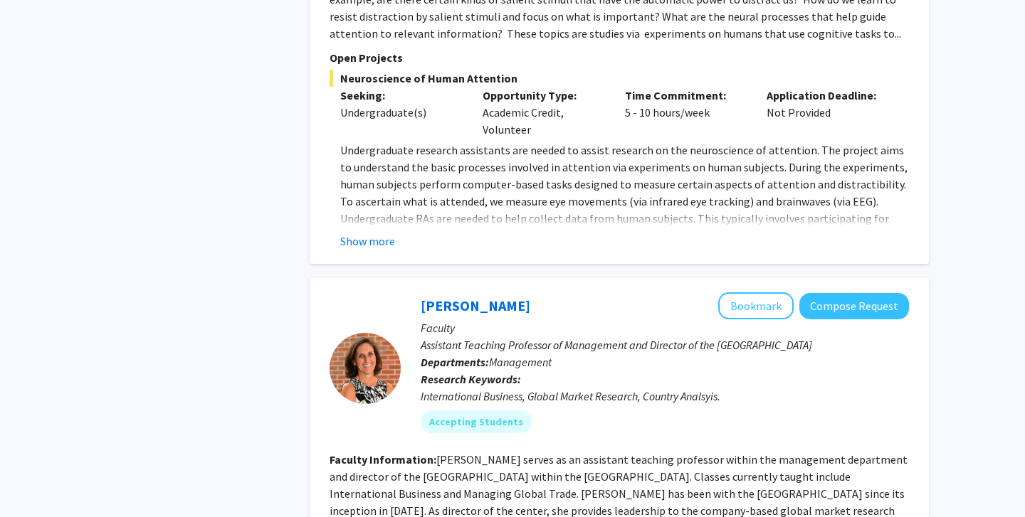
scroll to position [4419, 0]
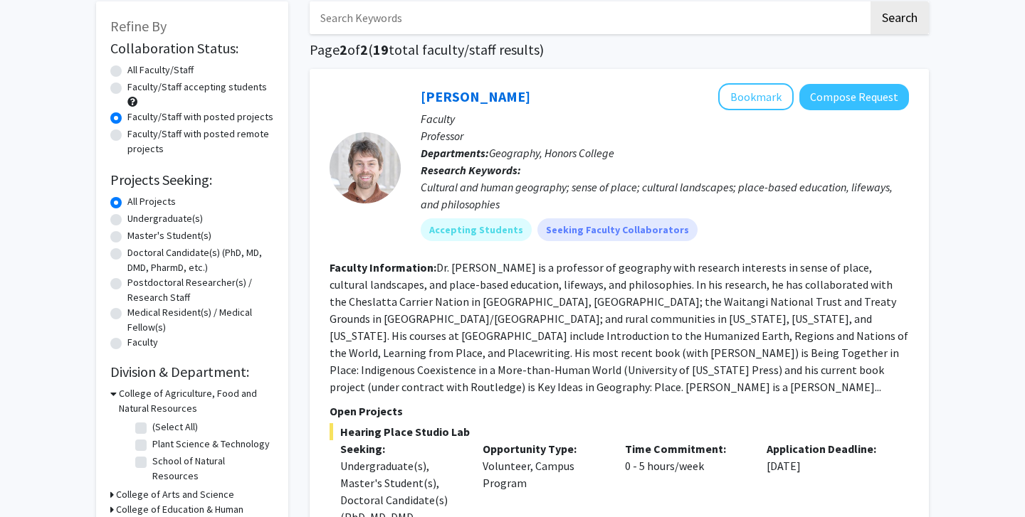
scroll to position [0, 0]
